Goal: Check status: Check status

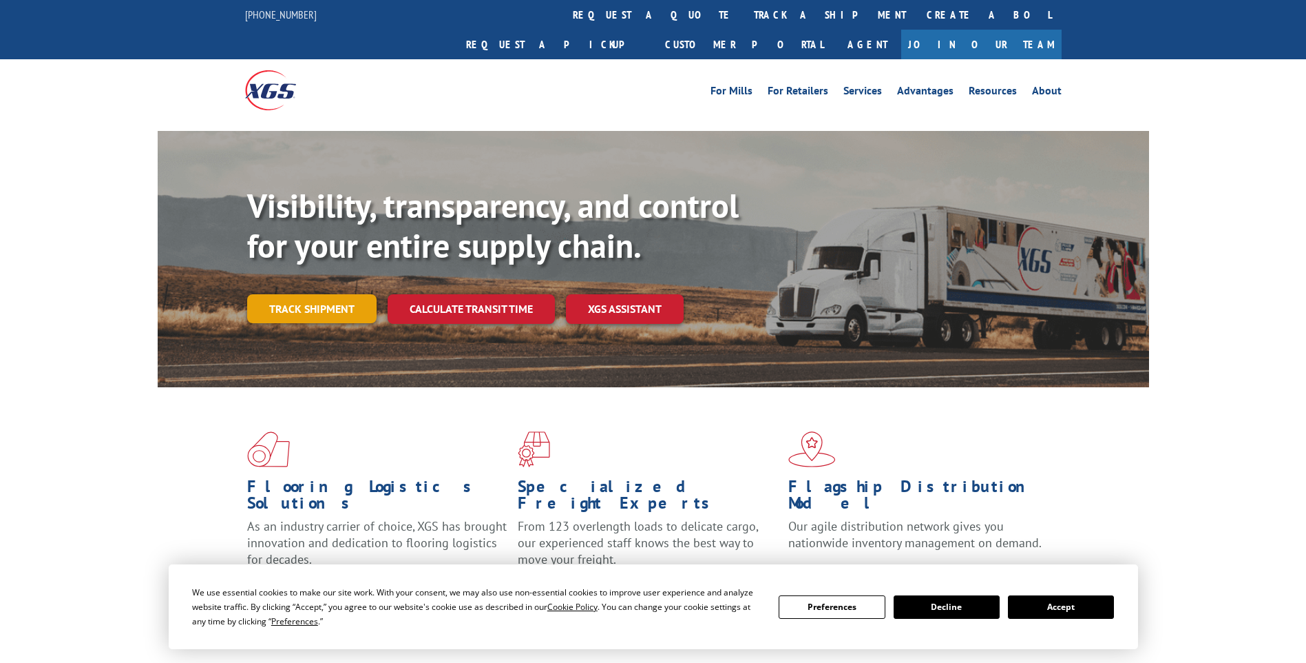
click at [331, 294] on link "Track shipment" at bounding box center [311, 308] width 129 height 29
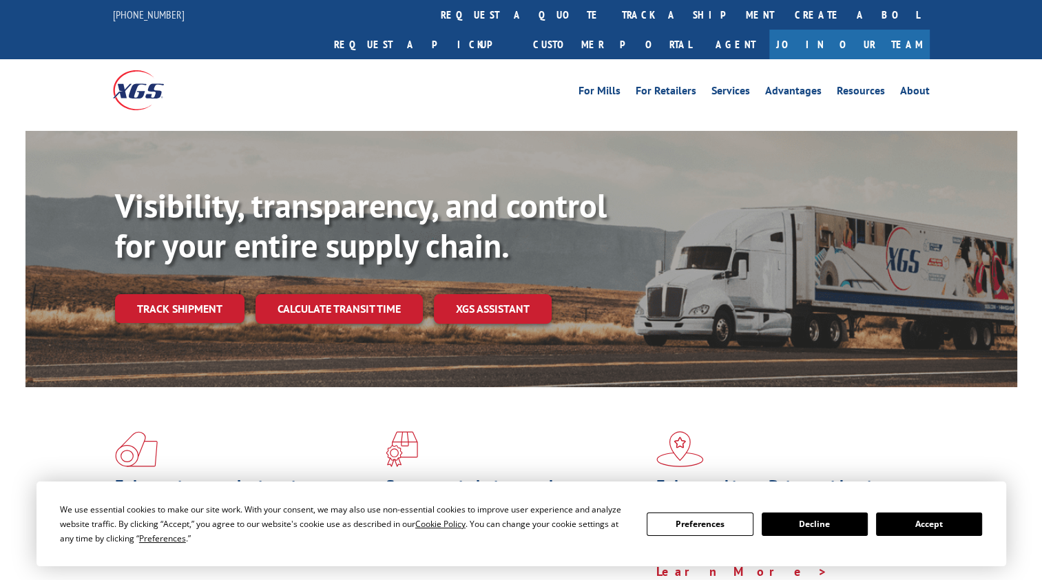
click at [169, 294] on link "Track shipment" at bounding box center [179, 308] width 129 height 29
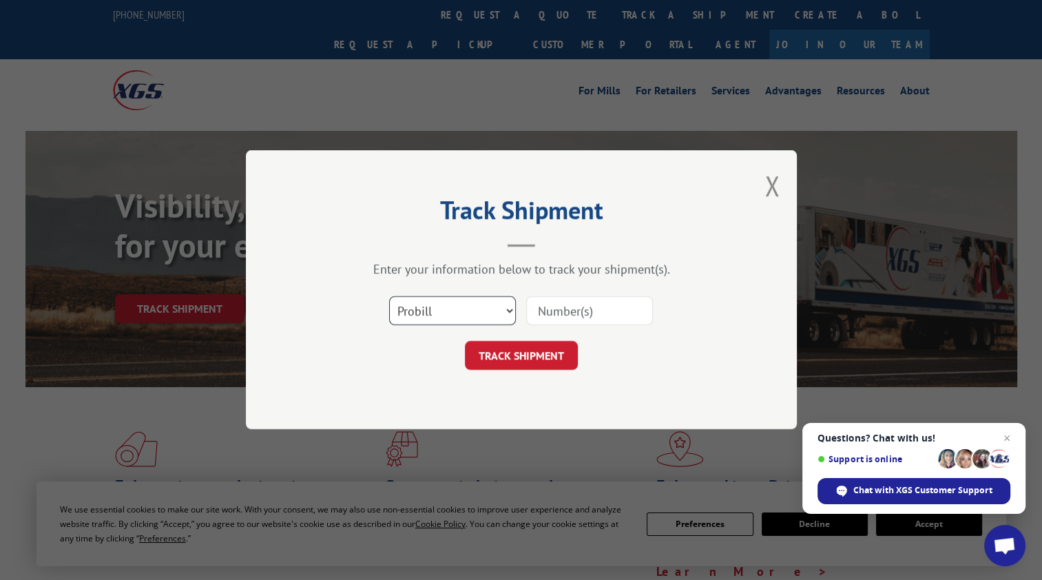
click at [512, 309] on select "Select category... Probill BOL PO" at bounding box center [452, 311] width 127 height 29
select select "bol"
click at [389, 297] on select "Select category... Probill BOL PO" at bounding box center [452, 311] width 127 height 29
click at [543, 311] on input at bounding box center [589, 311] width 127 height 29
type input "50863603"
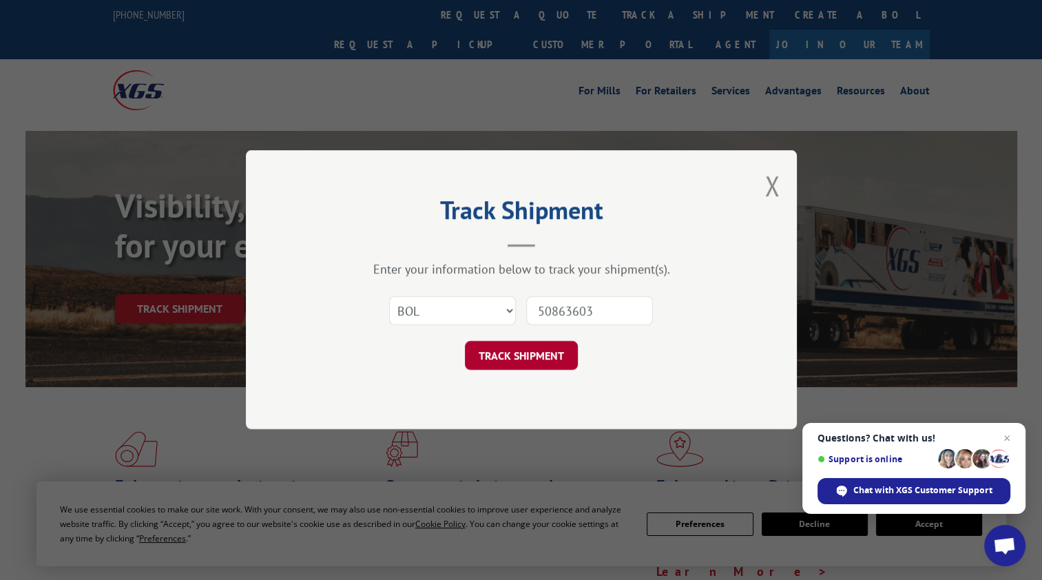
click at [490, 360] on button "TRACK SHIPMENT" at bounding box center [521, 356] width 113 height 29
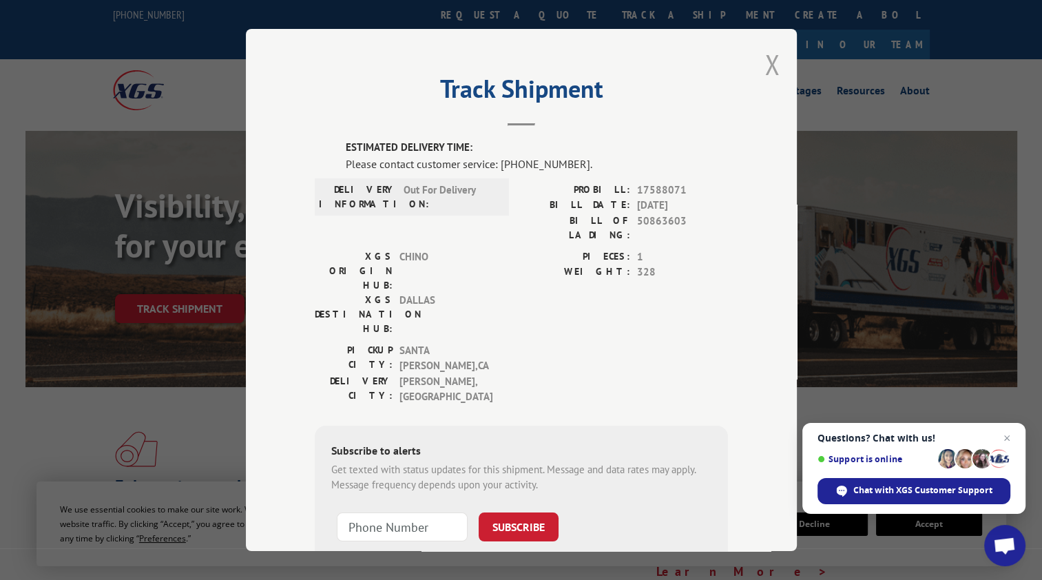
click at [768, 58] on button "Close modal" at bounding box center [771, 64] width 15 height 37
